Goal: Information Seeking & Learning: Learn about a topic

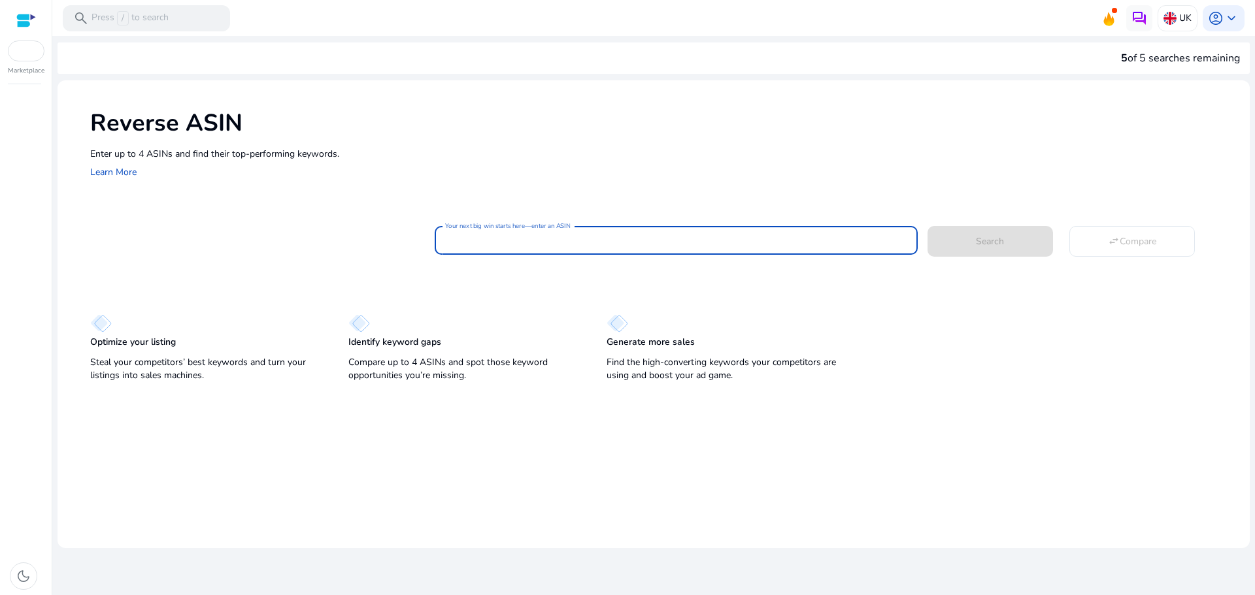
click at [580, 240] on input "Your next big win starts here—enter an ASIN" at bounding box center [675, 240] width 461 height 14
paste input "**********"
click at [956, 243] on span at bounding box center [989, 240] width 125 height 31
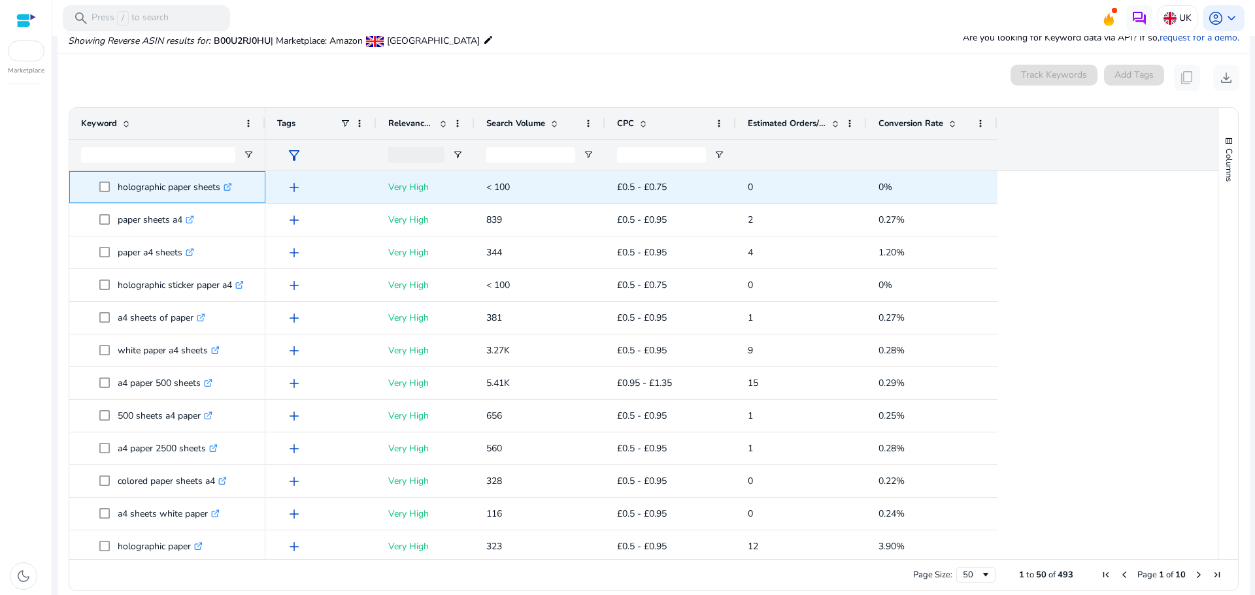
drag, startPoint x: 118, startPoint y: 187, endPoint x: 222, endPoint y: 186, distance: 103.9
click at [222, 186] on p "holographic paper sheets .st0{fill:#2c8af8}" at bounding box center [175, 187] width 114 height 27
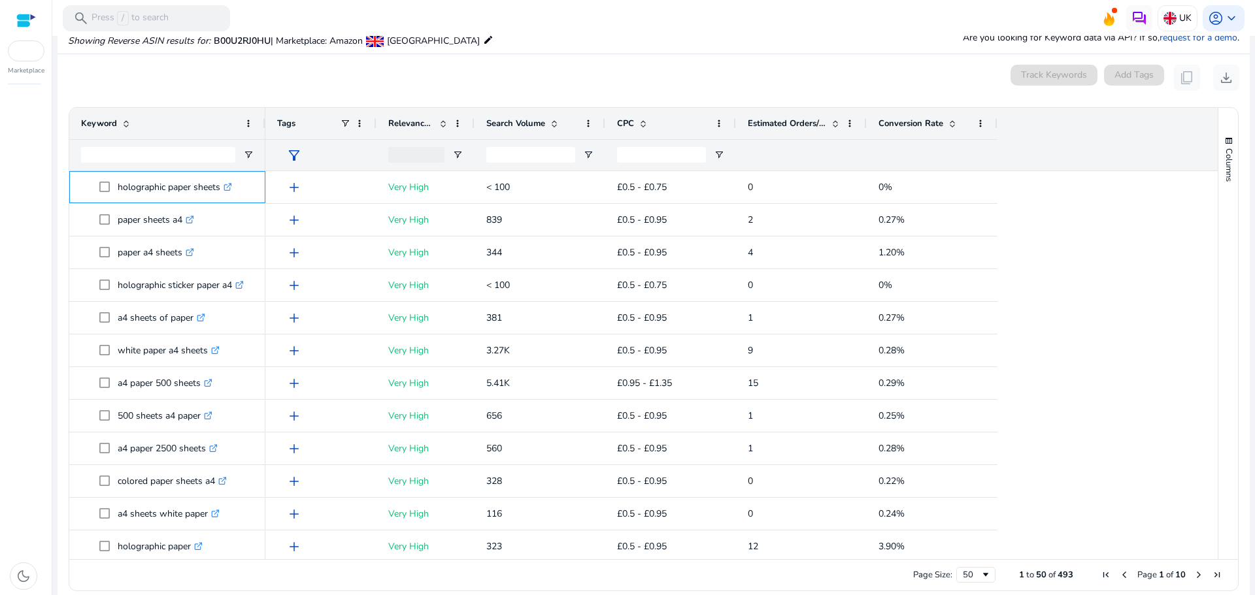
copy p "holographic paper sheets"
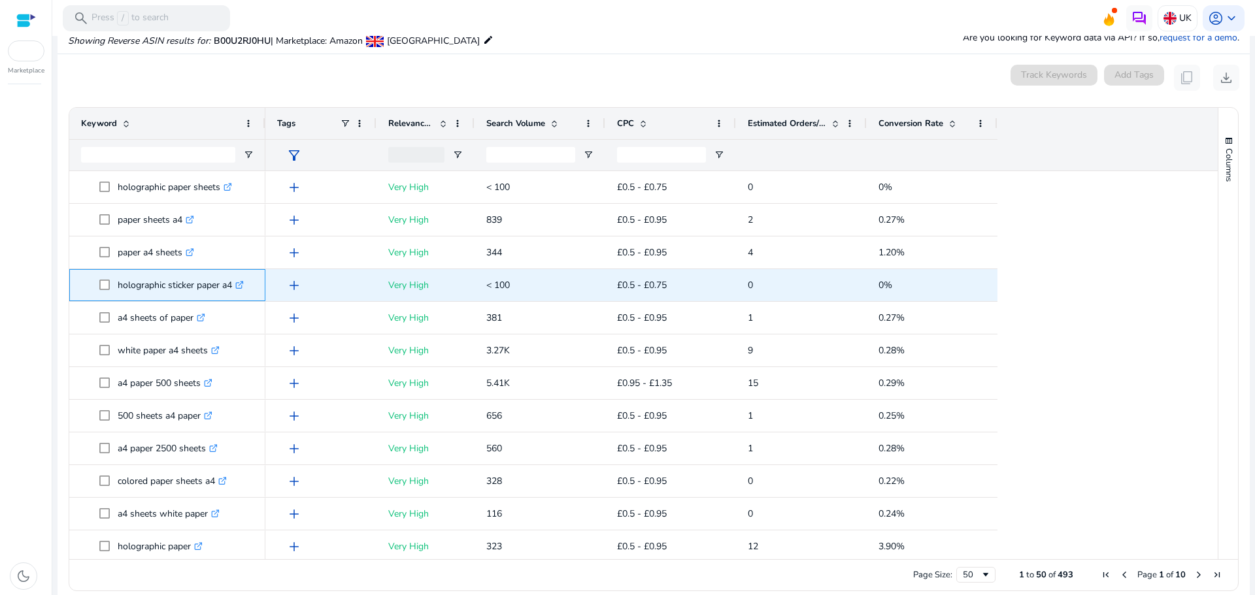
drag, startPoint x: 119, startPoint y: 280, endPoint x: 234, endPoint y: 276, distance: 115.1
click at [234, 276] on p "holographic sticker paper a4 .st0{fill:#2c8af8}" at bounding box center [181, 285] width 126 height 27
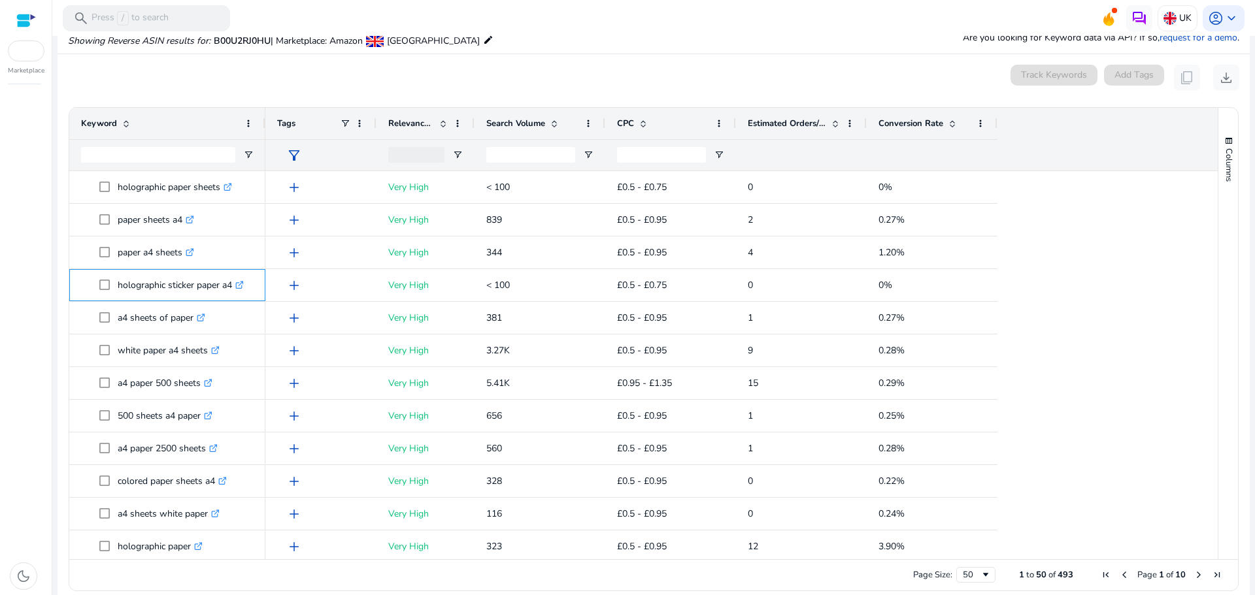
copy p "holographic sticker paper a4"
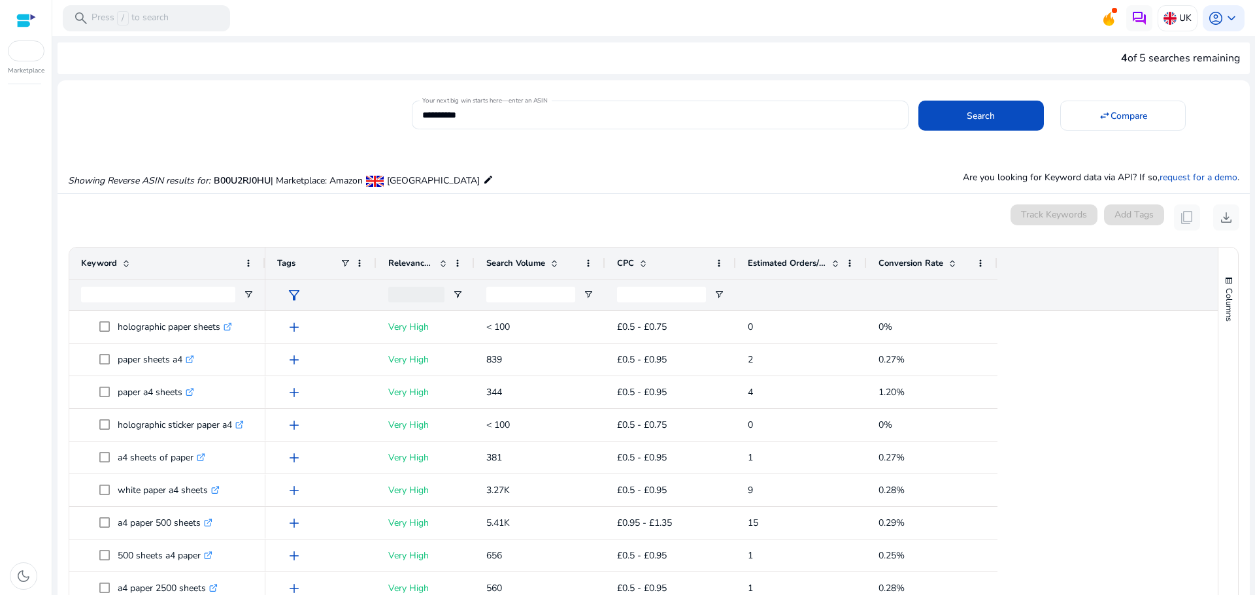
click at [548, 95] on mat-card "**********" at bounding box center [654, 113] width 1192 height 53
click at [542, 118] on input "**********" at bounding box center [659, 115] width 475 height 14
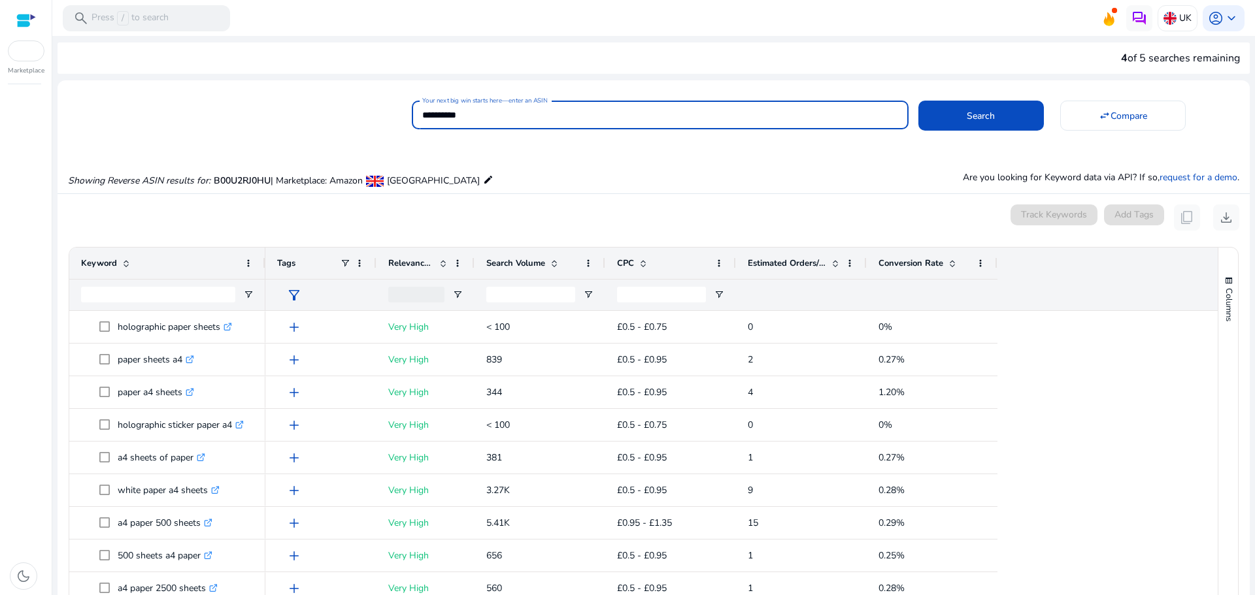
click at [542, 118] on input "**********" at bounding box center [659, 115] width 475 height 14
paste input
type input "**********"
click at [943, 116] on span at bounding box center [980, 115] width 125 height 31
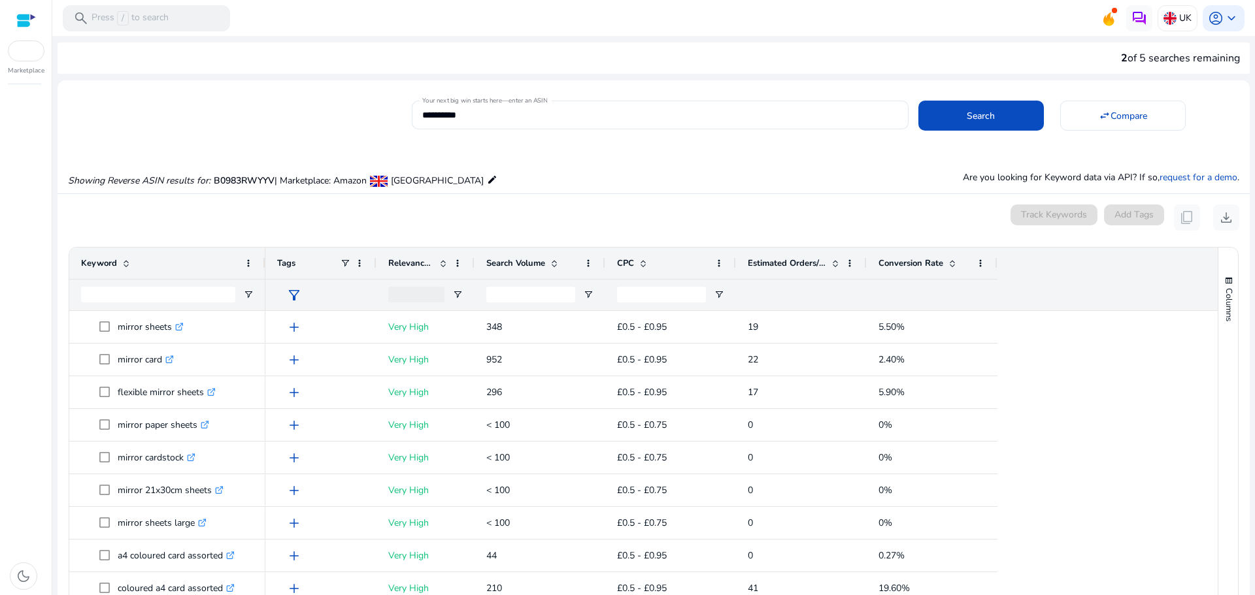
scroll to position [140, 0]
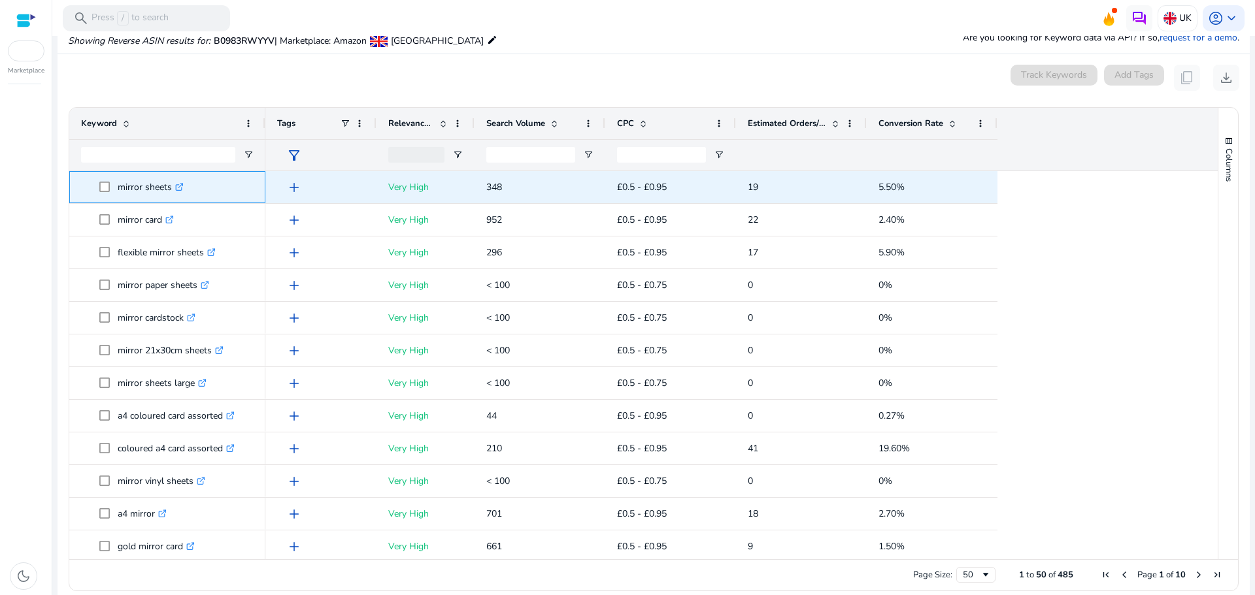
drag, startPoint x: 112, startPoint y: 186, endPoint x: 171, endPoint y: 195, distance: 60.2
click at [171, 195] on span "mirror sheets .st0{fill:#2c8af8}" at bounding box center [176, 187] width 154 height 27
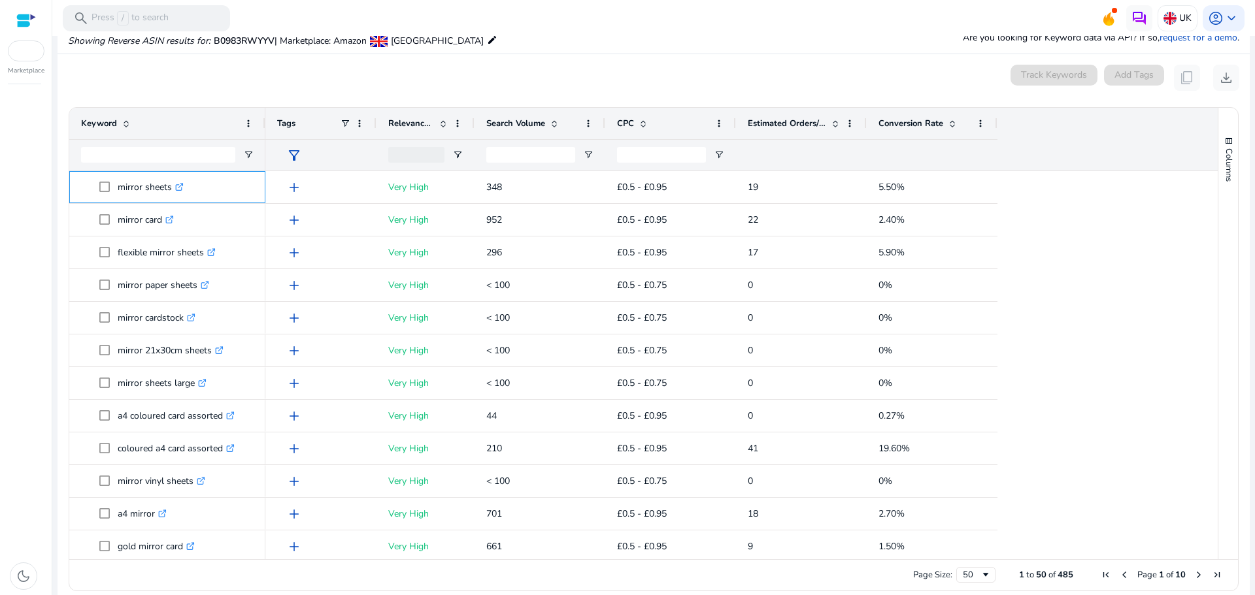
copy span "mirror sheets"
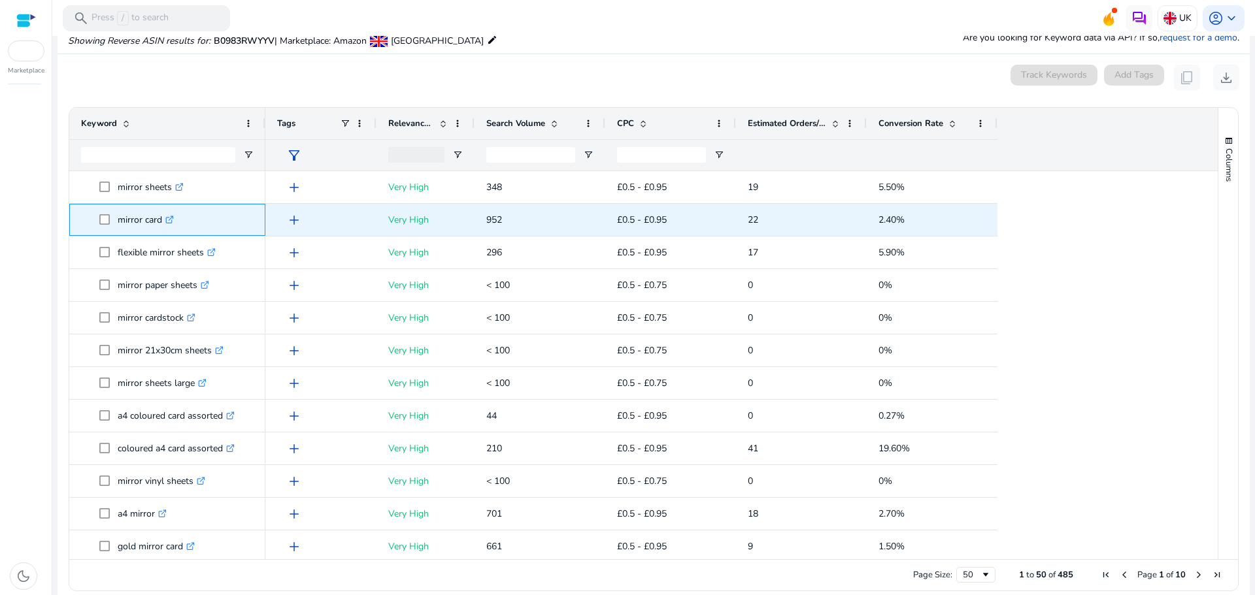
drag, startPoint x: 120, startPoint y: 220, endPoint x: 164, endPoint y: 225, distance: 44.8
click at [164, 225] on p "mirror card .st0{fill:#2c8af8}" at bounding box center [146, 220] width 56 height 27
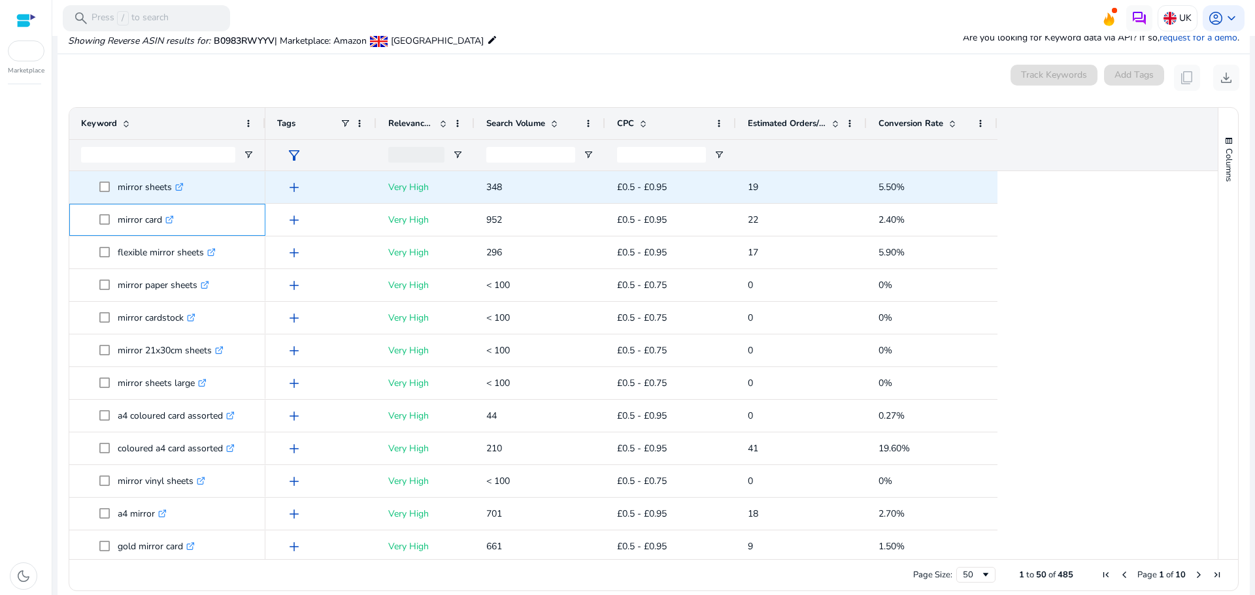
copy p "mirror card"
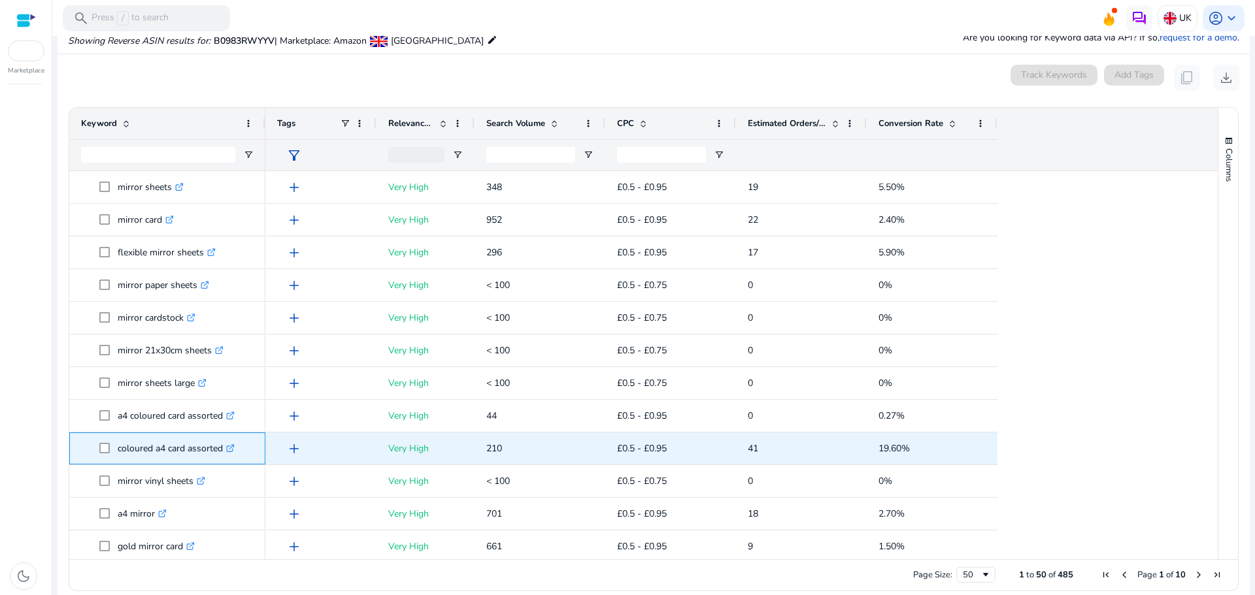
drag, startPoint x: 117, startPoint y: 448, endPoint x: 224, endPoint y: 458, distance: 107.0
click at [224, 458] on span "coloured a4 card assorted .st0{fill:#2c8af8}" at bounding box center [176, 448] width 154 height 27
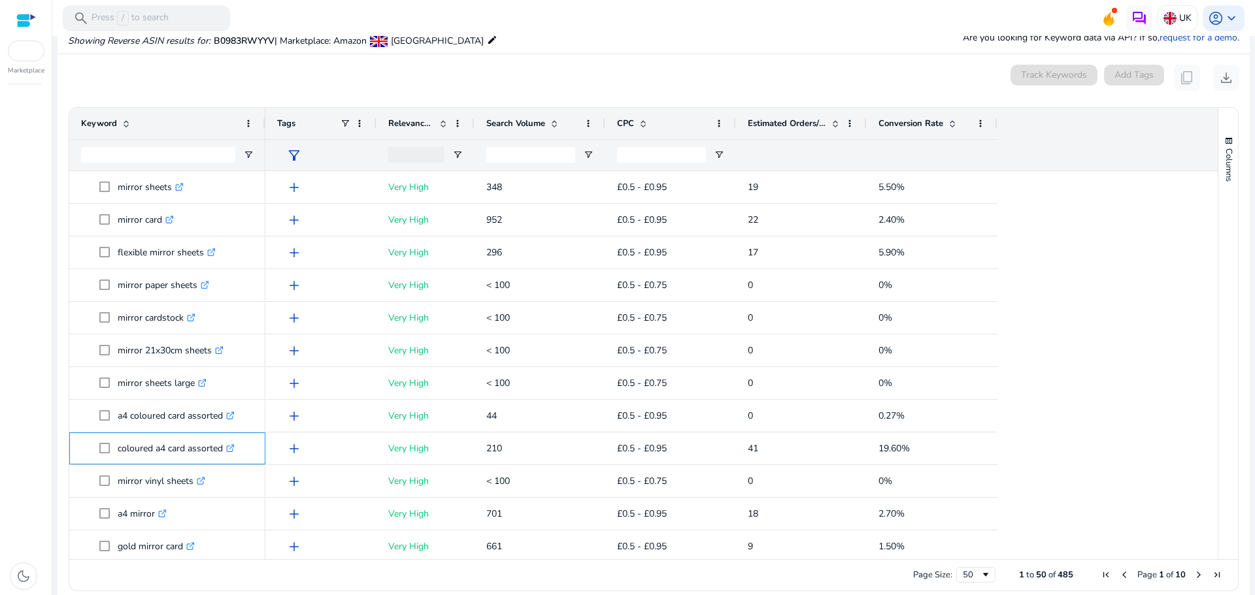
copy span "coloured a4 card assorted"
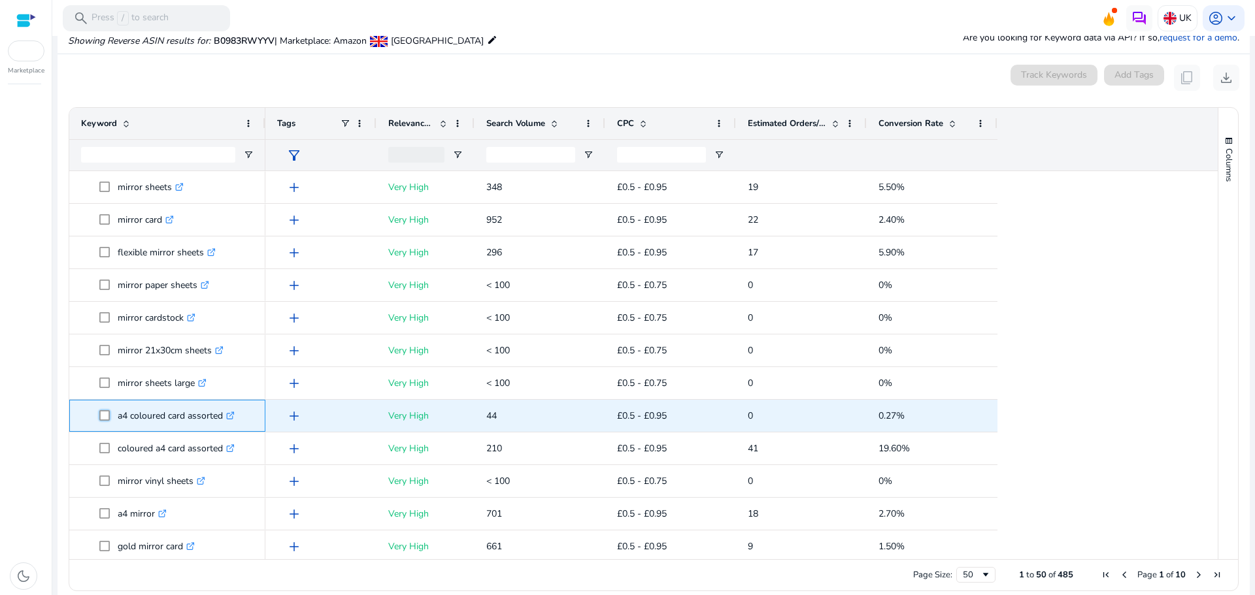
click at [226, 413] on span "a4 coloured card assorted .st0{fill:#2c8af8}" at bounding box center [176, 416] width 154 height 27
drag, startPoint x: 115, startPoint y: 418, endPoint x: 224, endPoint y: 415, distance: 109.2
click at [224, 415] on span "a4 coloured card assorted .st0{fill:#2c8af8}" at bounding box center [176, 416] width 154 height 27
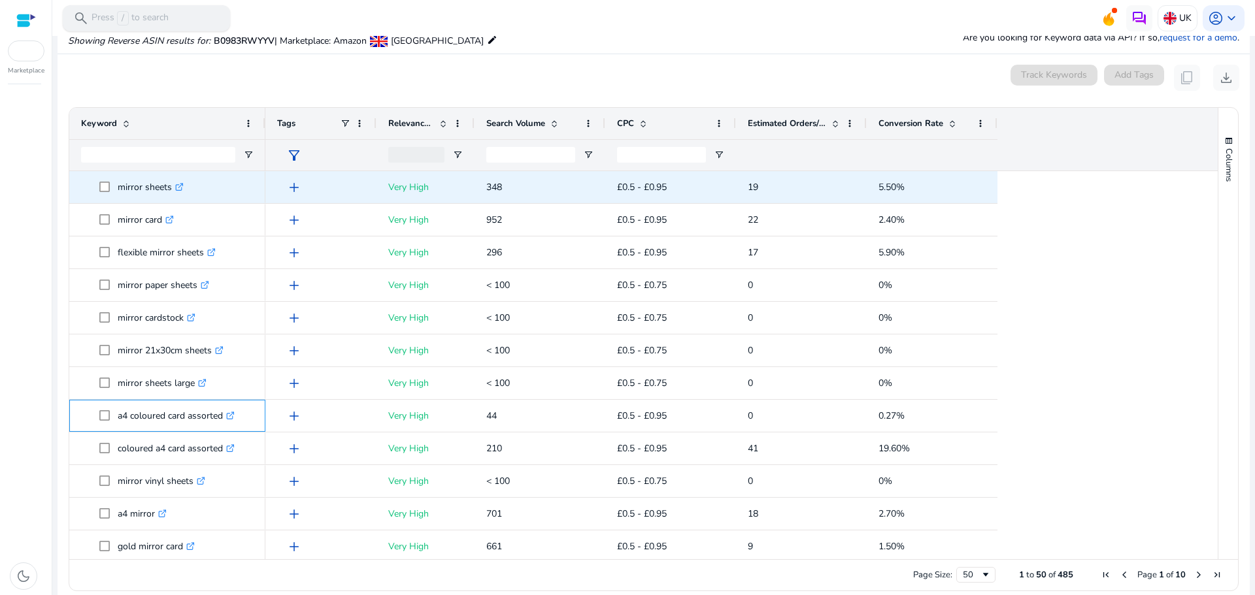
copy span "a4 coloured card assorted"
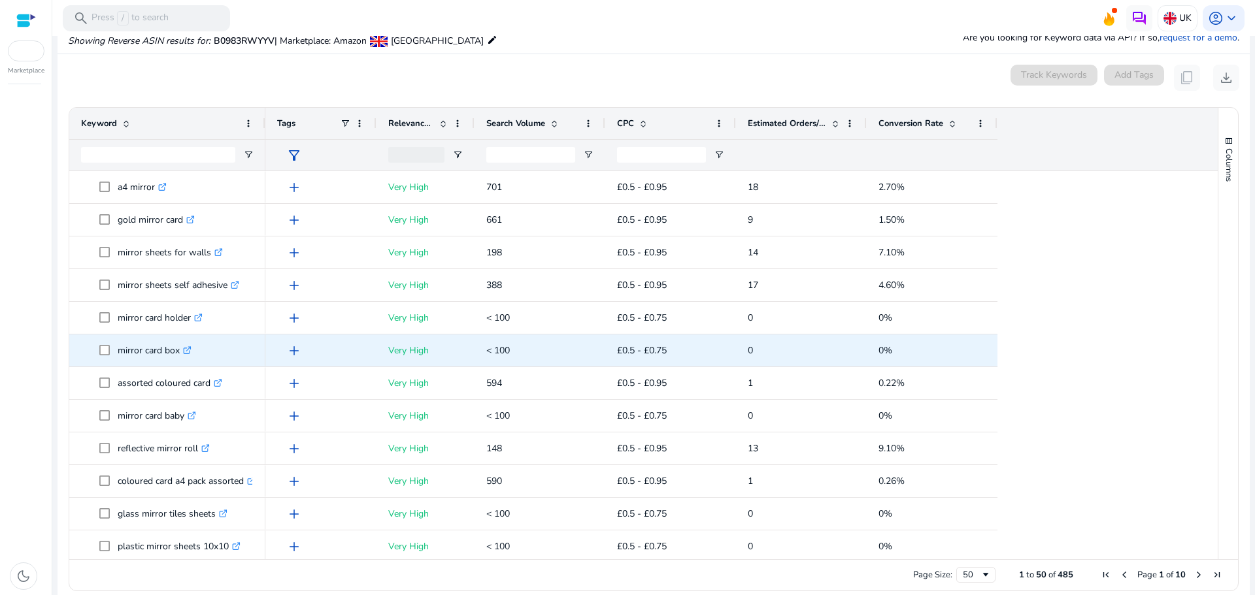
scroll to position [392, 0]
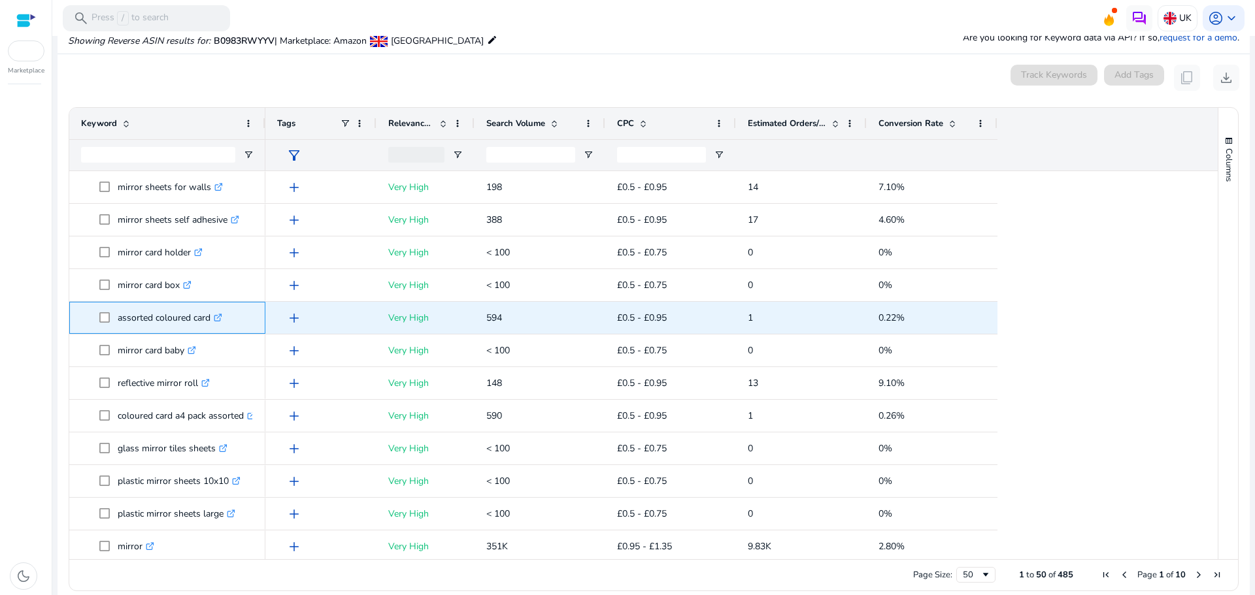
drag, startPoint x: 112, startPoint y: 318, endPoint x: 210, endPoint y: 316, distance: 98.0
click at [210, 316] on span "assorted coloured card .st0{fill:#2c8af8}" at bounding box center [176, 318] width 154 height 27
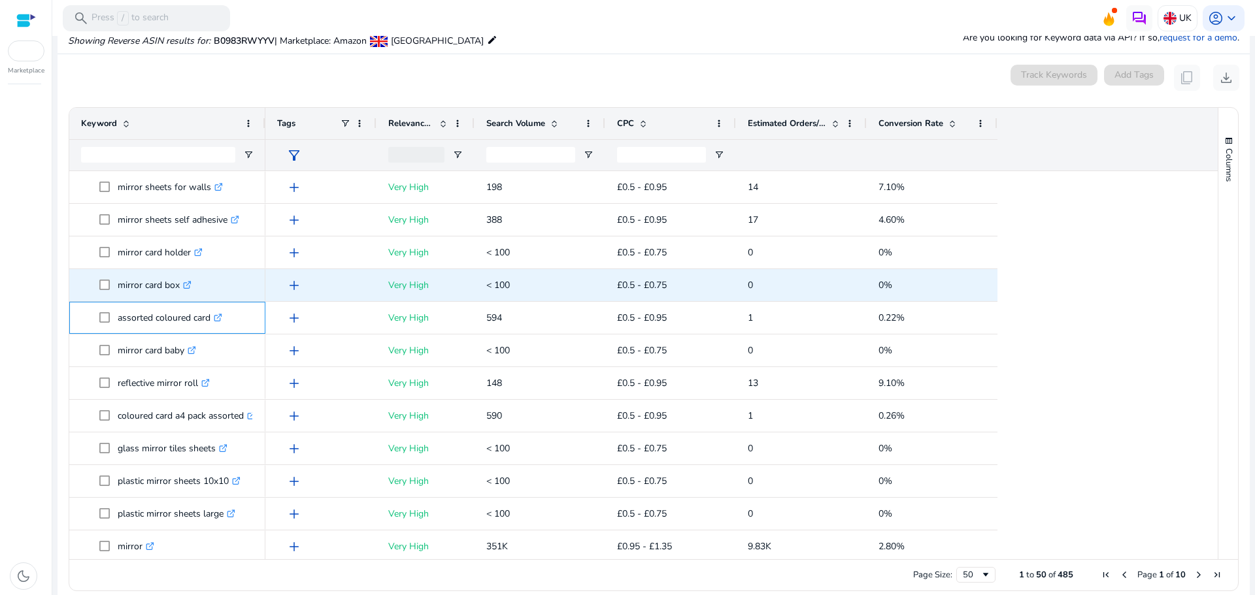
copy span "assorted coloured card"
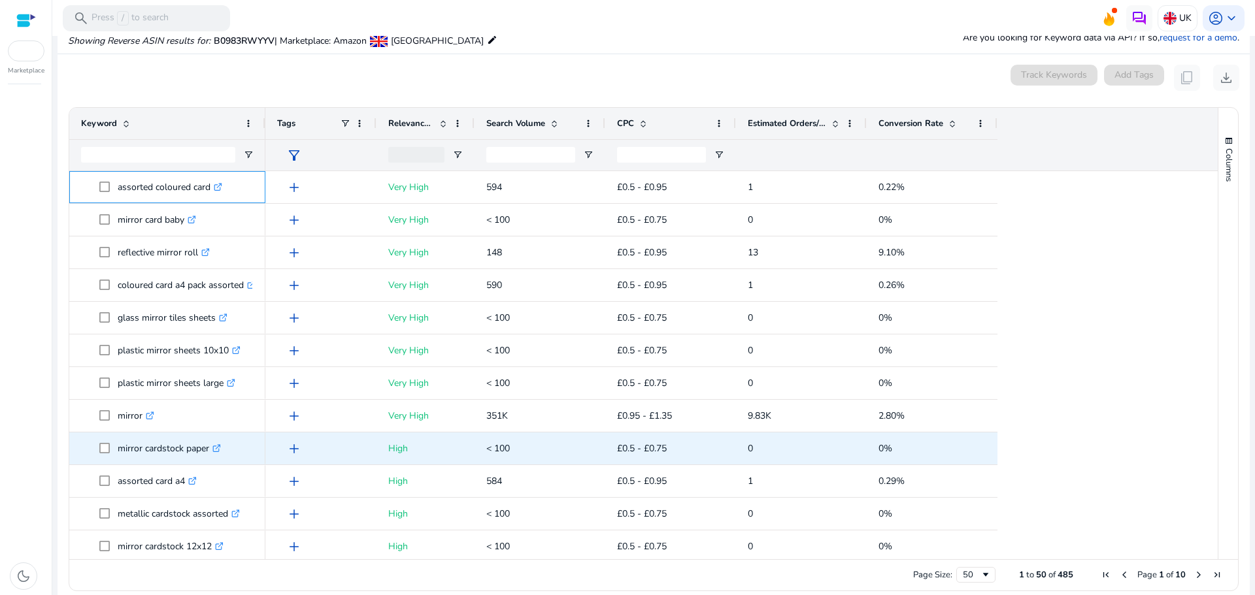
scroll to position [588, 0]
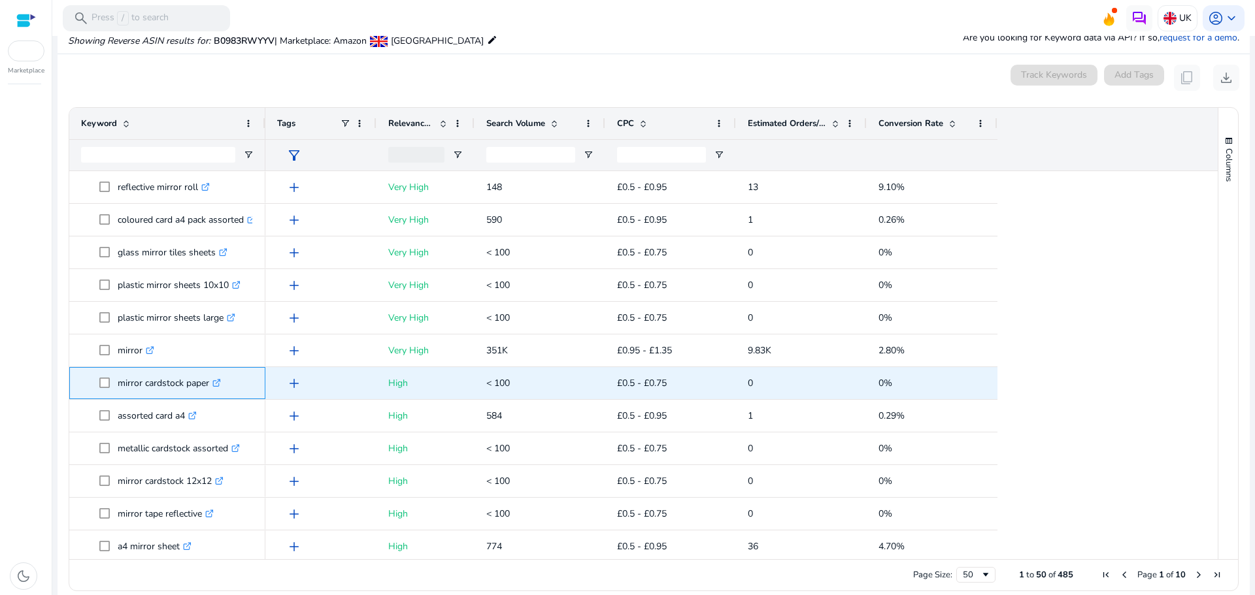
drag, startPoint x: 111, startPoint y: 384, endPoint x: 210, endPoint y: 374, distance: 99.1
click at [210, 374] on span "mirror cardstock paper .st0{fill:#2c8af8}" at bounding box center [176, 383] width 154 height 27
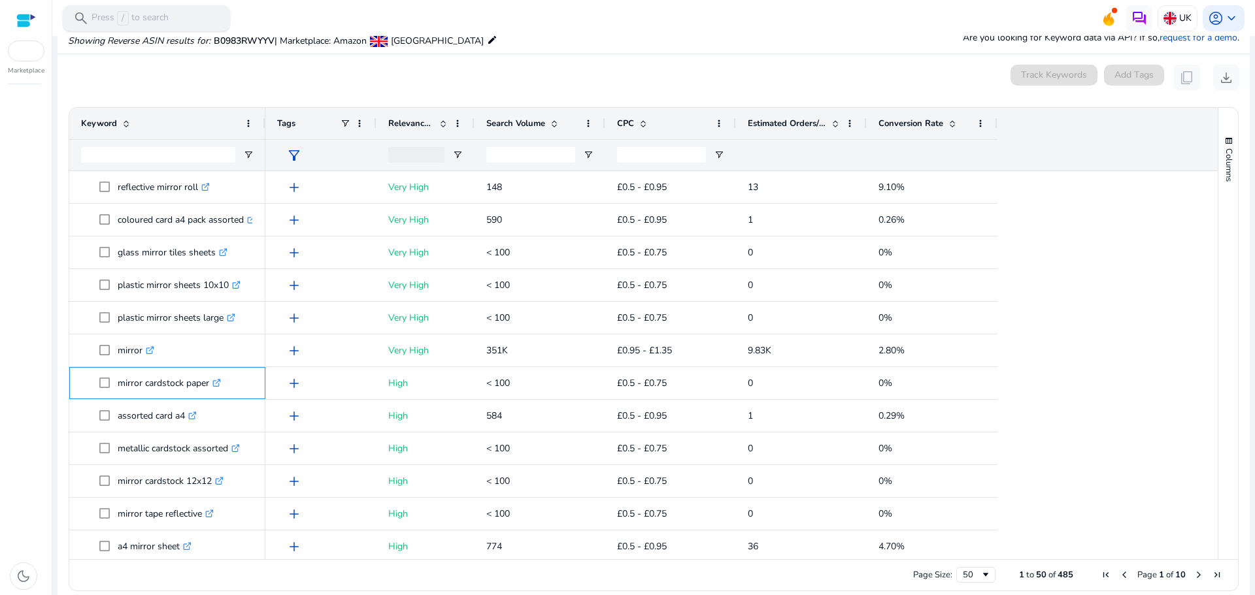
copy span "mirror cardstock paper"
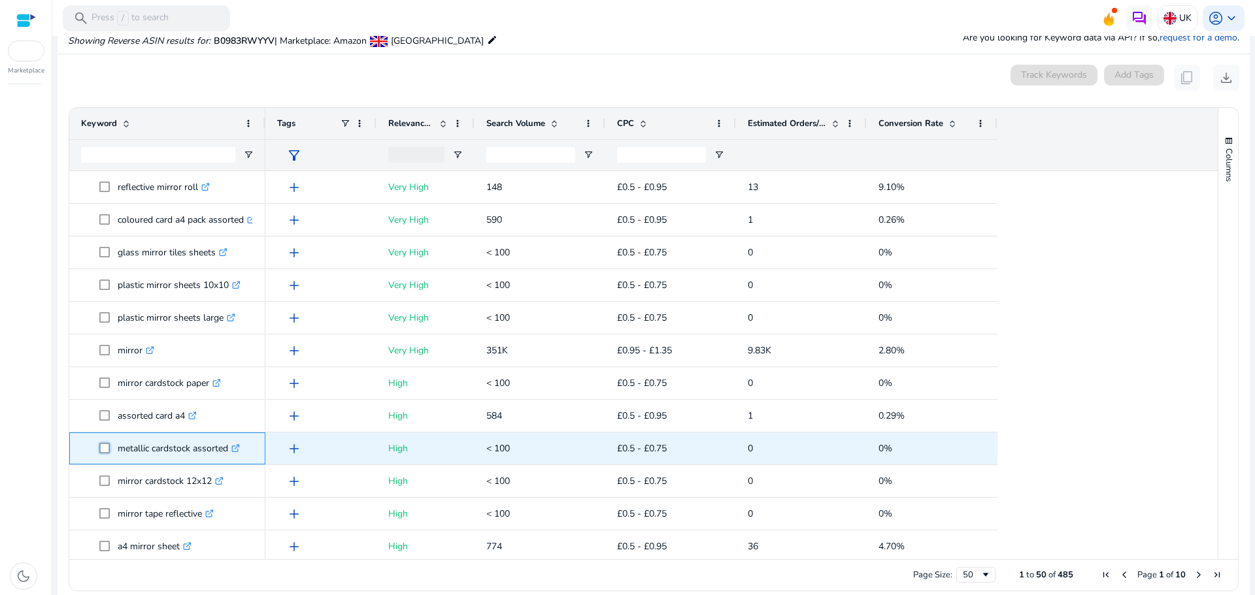
click at [251, 448] on span "metallic cardstock assorted .st0{fill:#2c8af8}" at bounding box center [176, 448] width 154 height 27
drag, startPoint x: 115, startPoint y: 447, endPoint x: 230, endPoint y: 456, distance: 115.4
click at [230, 456] on span "metallic cardstock assorted .st0{fill:#2c8af8}" at bounding box center [176, 448] width 154 height 27
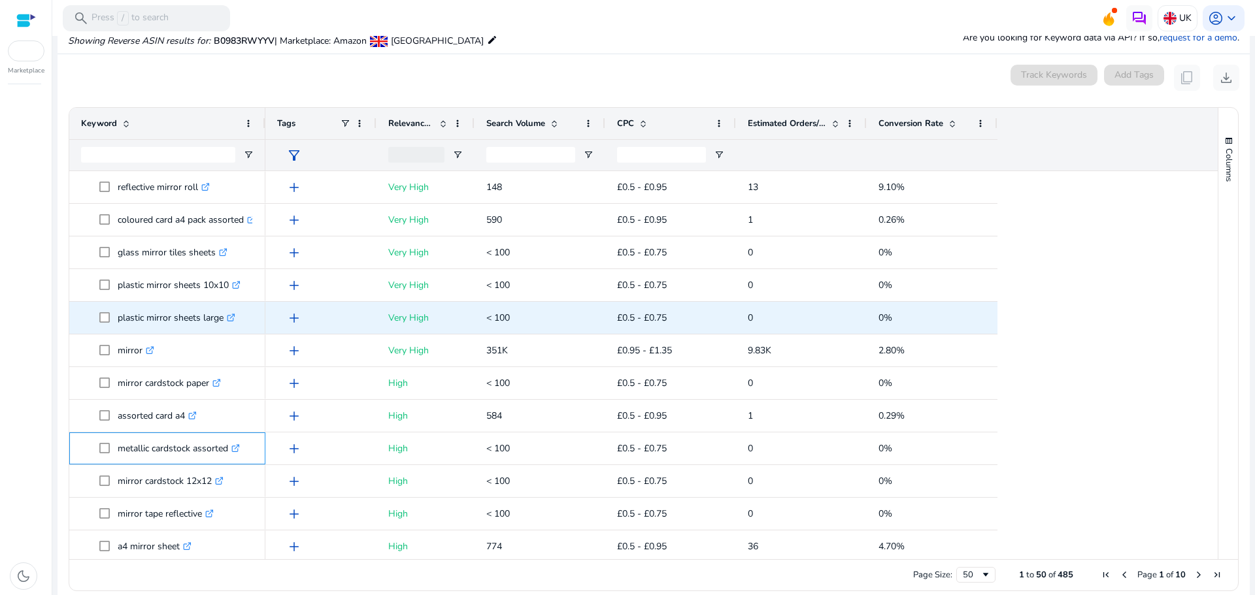
copy span "metallic cardstock assorted"
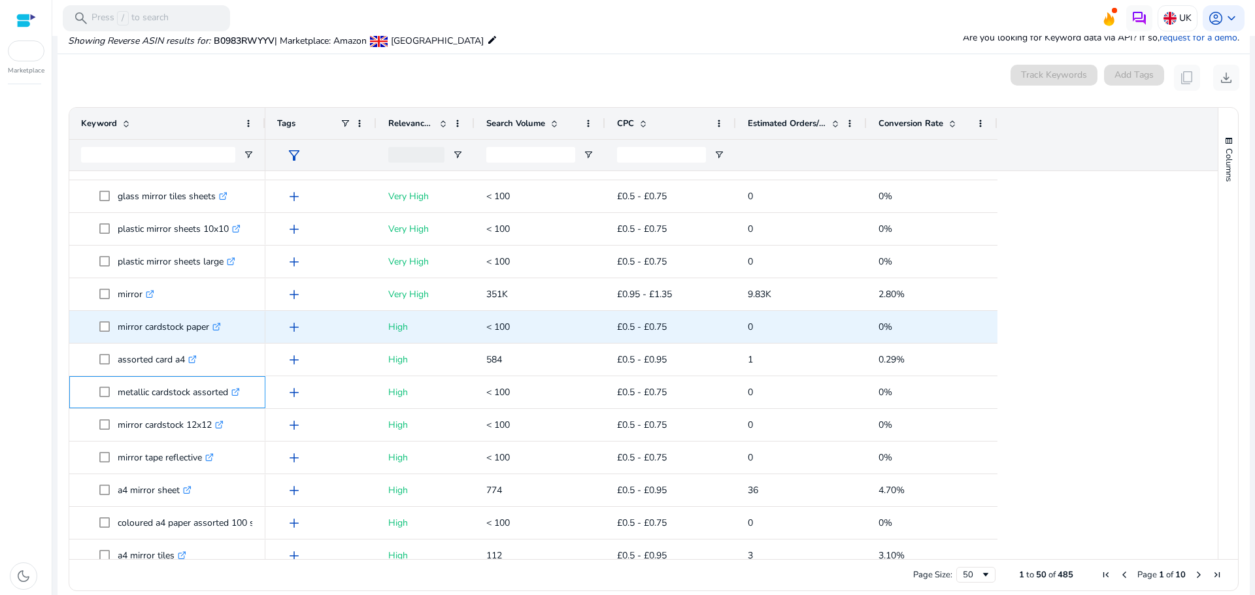
scroll to position [719, 0]
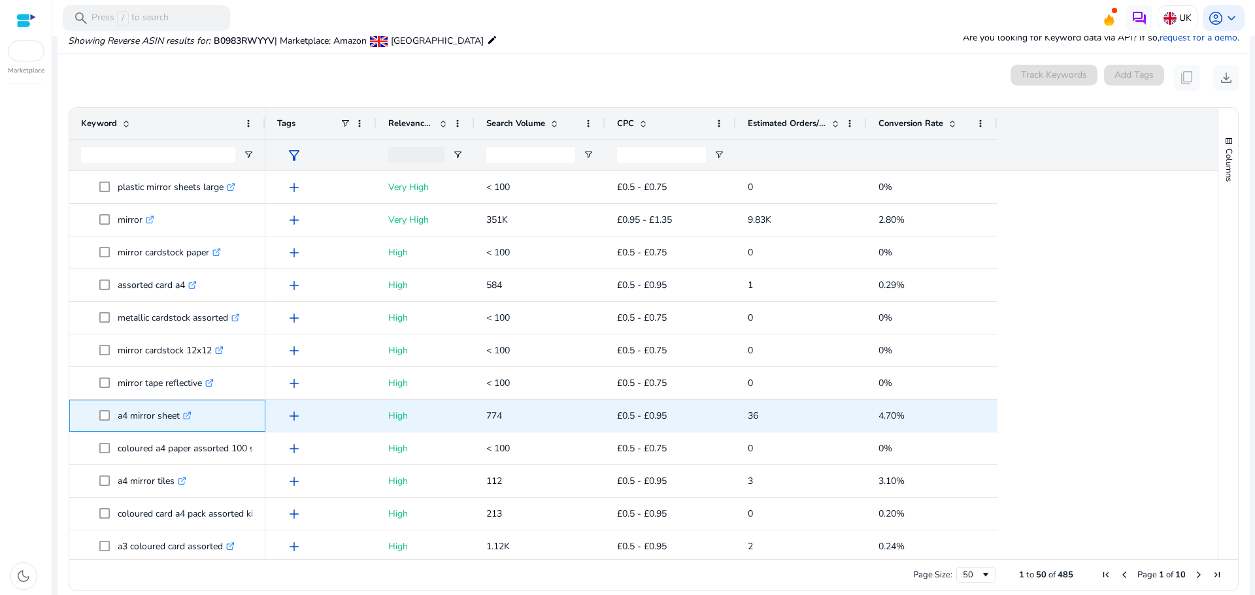
drag, startPoint x: 115, startPoint y: 412, endPoint x: 179, endPoint y: 403, distance: 64.7
click at [179, 403] on span "a4 mirror sheet .st0{fill:#2c8af8}" at bounding box center [176, 416] width 154 height 27
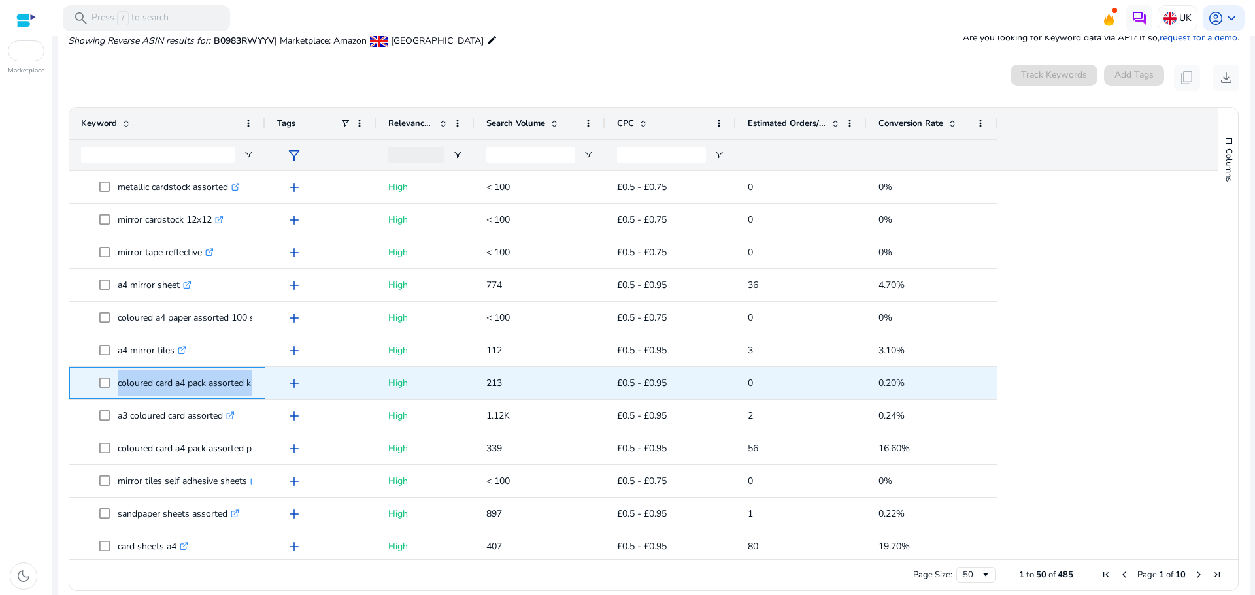
drag, startPoint x: 113, startPoint y: 383, endPoint x: 264, endPoint y: 382, distance: 151.0
click at [264, 382] on div "coloured card a4 pack assorted kids .st0{fill:#2c8af8}" at bounding box center [167, 383] width 196 height 32
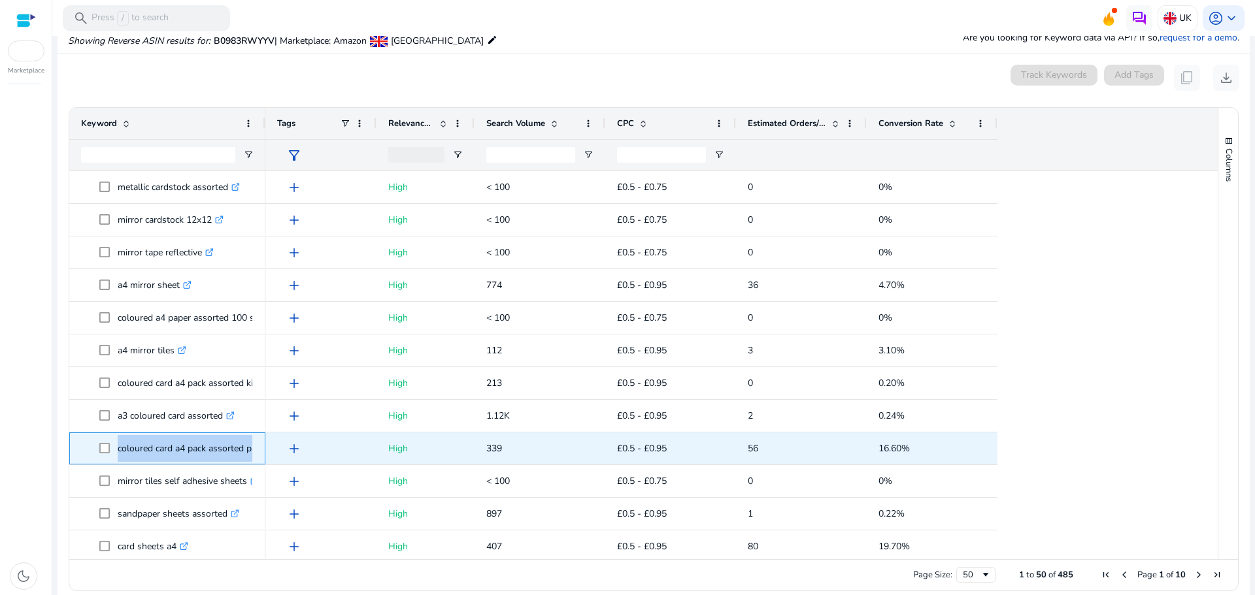
drag, startPoint x: 114, startPoint y: 444, endPoint x: 257, endPoint y: 442, distance: 143.1
click at [257, 442] on div "coloured card a4 pack assorted pastel .st0{fill:#2c8af8}" at bounding box center [167, 449] width 196 height 32
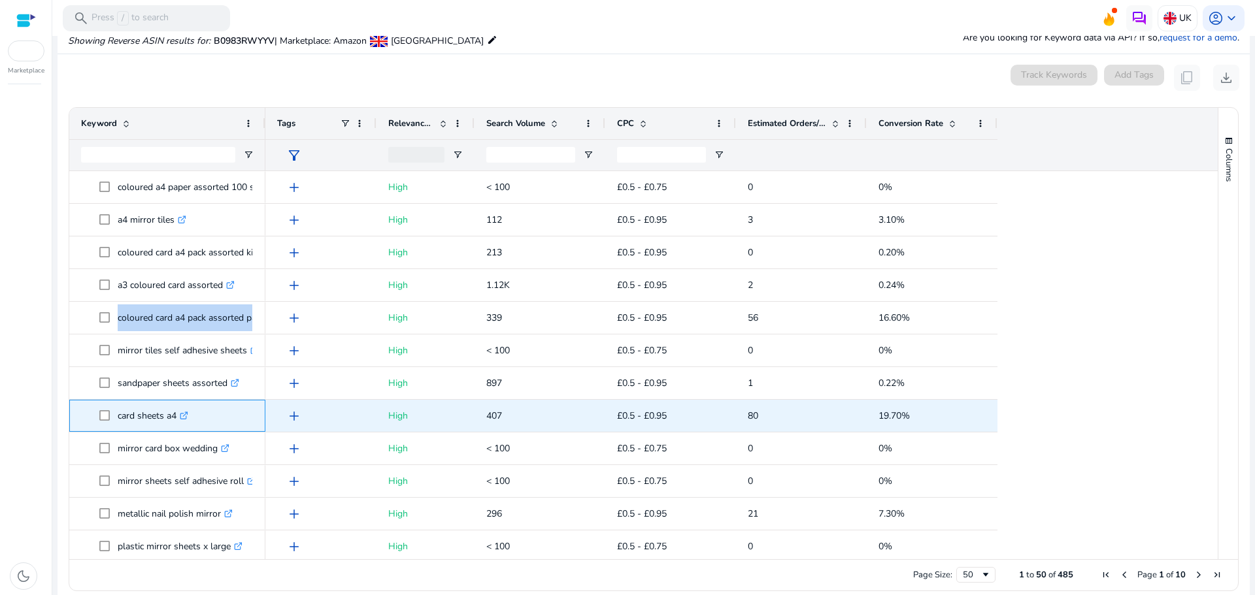
drag, startPoint x: 117, startPoint y: 412, endPoint x: 182, endPoint y: 426, distance: 66.3
click at [182, 426] on span "card sheets a4 .st0{fill:#2c8af8}" at bounding box center [176, 416] width 154 height 27
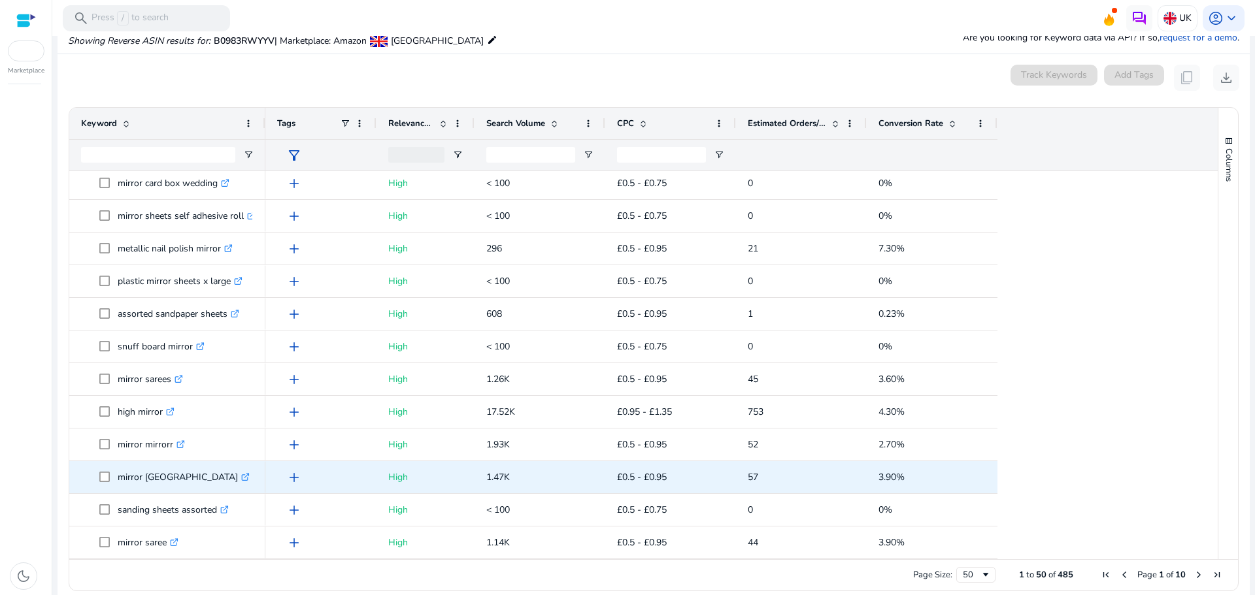
scroll to position [153, 0]
